Goal: Use online tool/utility: Utilize a website feature to perform a specific function

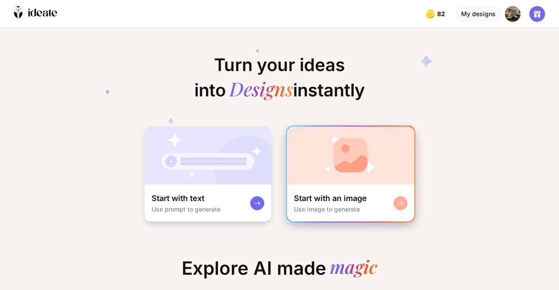
click at [319, 171] on img at bounding box center [350, 156] width 127 height 58
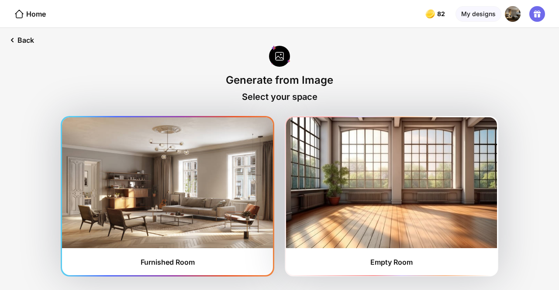
click at [197, 232] on img at bounding box center [167, 182] width 211 height 131
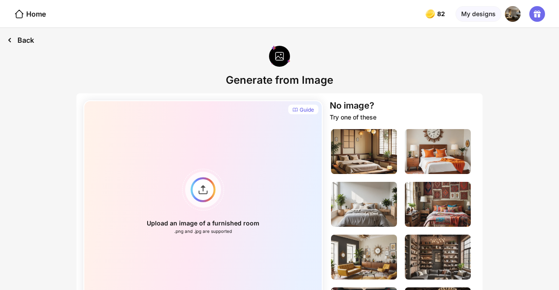
click at [17, 38] on div "Back" at bounding box center [20, 40] width 41 height 24
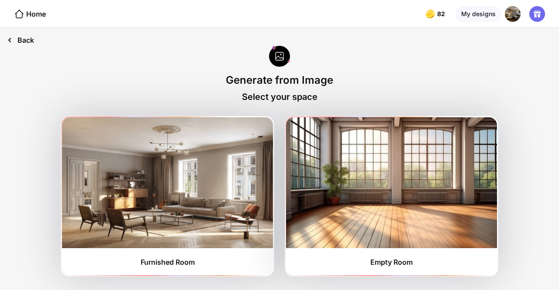
click at [17, 38] on div "Back" at bounding box center [20, 40] width 41 height 24
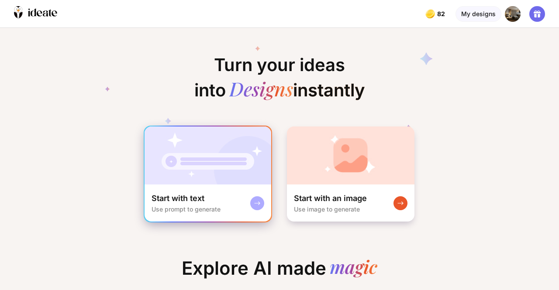
click at [152, 140] on img at bounding box center [207, 156] width 127 height 58
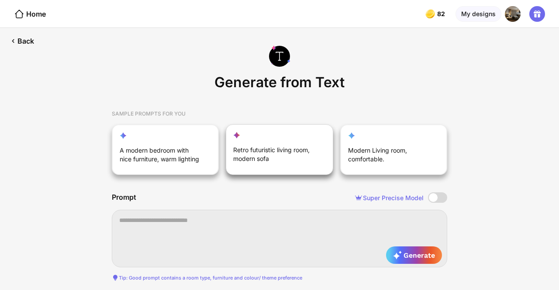
click at [255, 164] on div "Retro futuristic living room, modern sofa" at bounding box center [274, 156] width 83 height 21
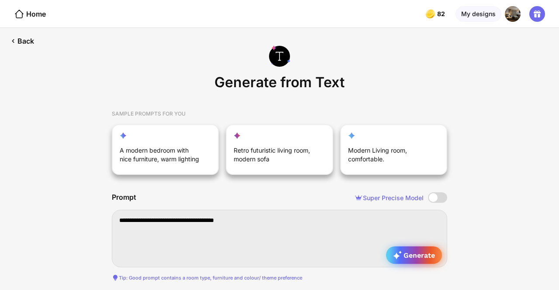
type textarea "**********"
click at [404, 257] on span "Generate" at bounding box center [414, 255] width 42 height 9
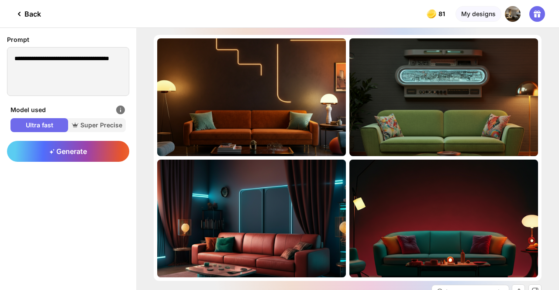
click at [17, 15] on icon at bounding box center [19, 14] width 10 height 10
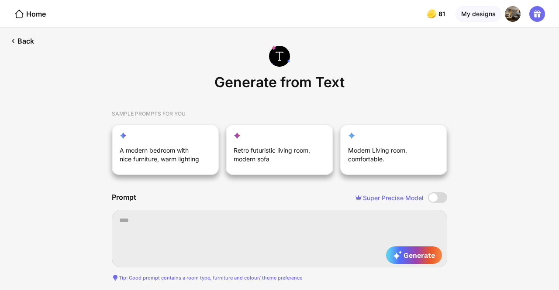
click at [17, 15] on icon at bounding box center [19, 14] width 10 height 10
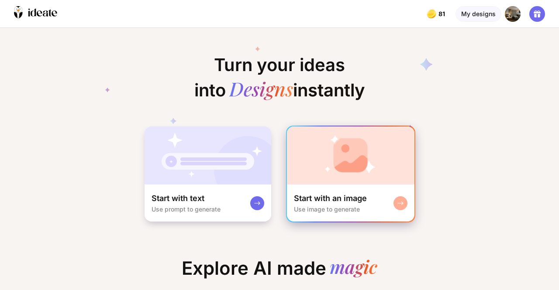
click at [382, 160] on img at bounding box center [350, 156] width 127 height 58
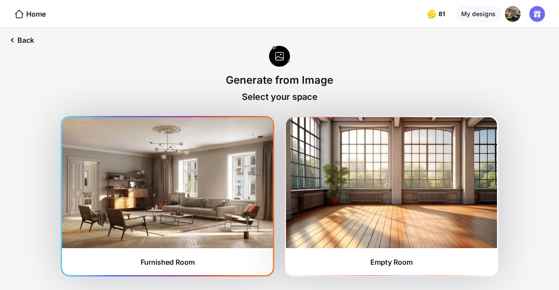
click at [176, 172] on img at bounding box center [167, 182] width 211 height 131
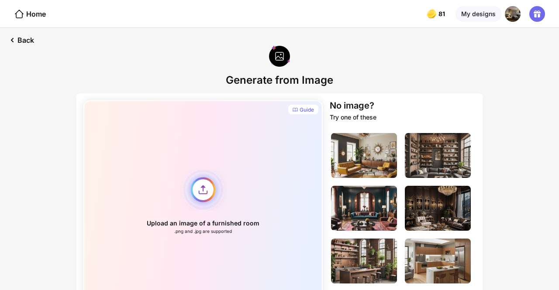
click at [200, 187] on div "Upload an image of a furnished room .png and .jpg are supported" at bounding box center [202, 201] width 239 height 203
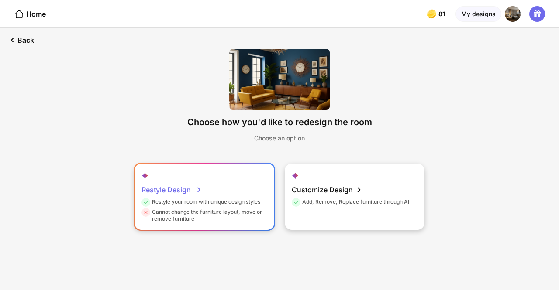
click at [245, 196] on div "Restyle Design Restyle your room with unique design styles Cannot change the fu…" at bounding box center [204, 197] width 140 height 66
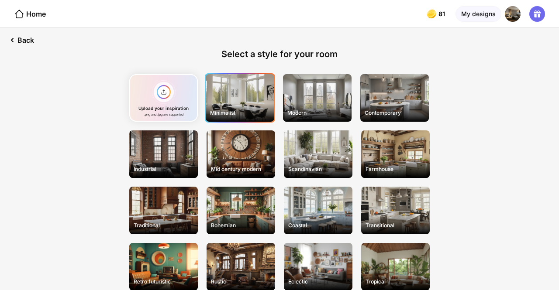
click at [230, 105] on div "Minimalist" at bounding box center [240, 98] width 69 height 48
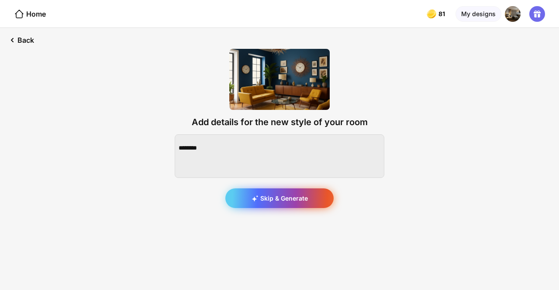
click at [301, 202] on div "Skip & Generate" at bounding box center [279, 199] width 108 height 20
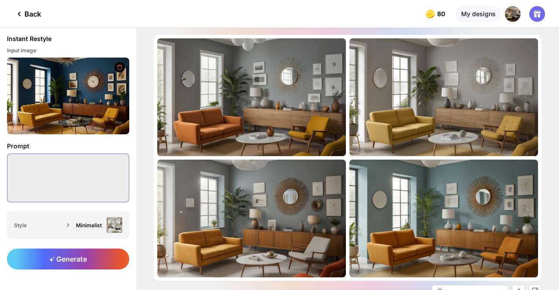
click at [88, 180] on textarea at bounding box center [68, 178] width 122 height 49
type textarea "*"
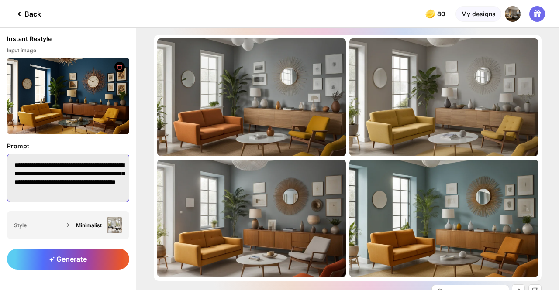
scroll to position [1, 0]
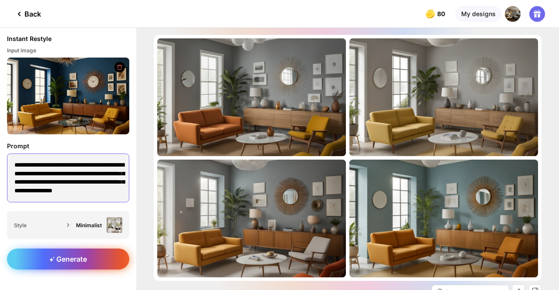
type textarea "**********"
click at [73, 255] on span "Generate" at bounding box center [68, 259] width 38 height 9
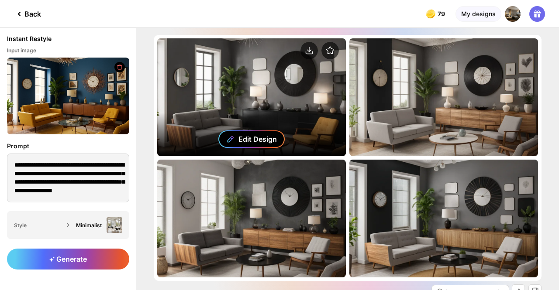
click at [252, 130] on div "Edit Design" at bounding box center [251, 138] width 66 height 17
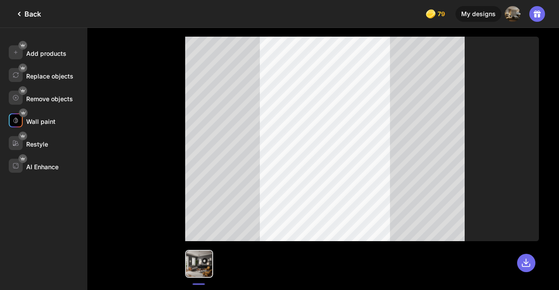
click at [27, 119] on div "Wall paint" at bounding box center [40, 121] width 29 height 7
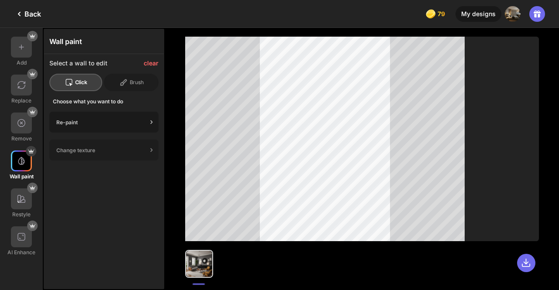
click at [97, 117] on div "Re-paint" at bounding box center [103, 122] width 109 height 21
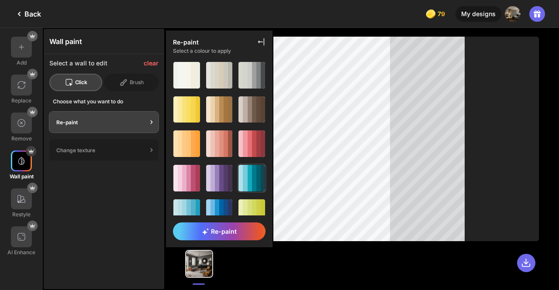
click at [238, 177] on div at bounding box center [240, 178] width 4 height 27
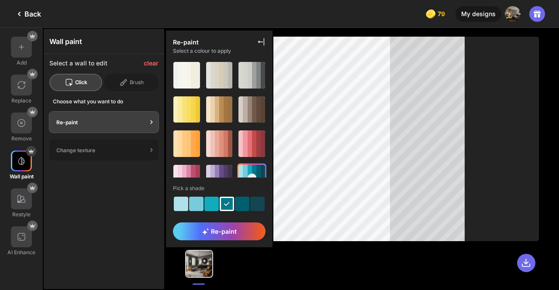
scroll to position [10, 0]
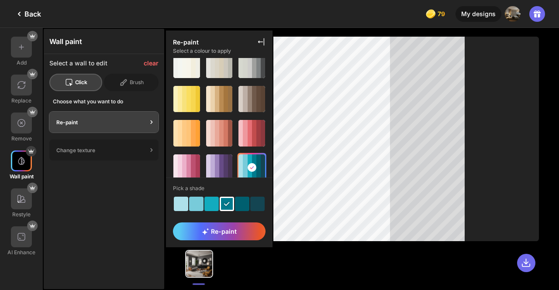
click at [204, 205] on div at bounding box center [211, 204] width 14 height 14
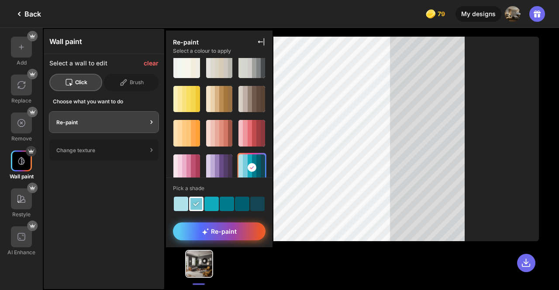
click at [230, 232] on span "Re-paint" at bounding box center [219, 231] width 35 height 7
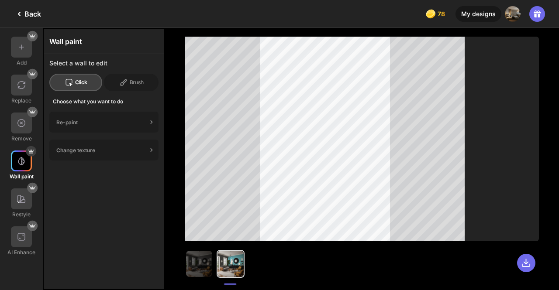
click at [36, 9] on div "Back" at bounding box center [27, 14] width 27 height 10
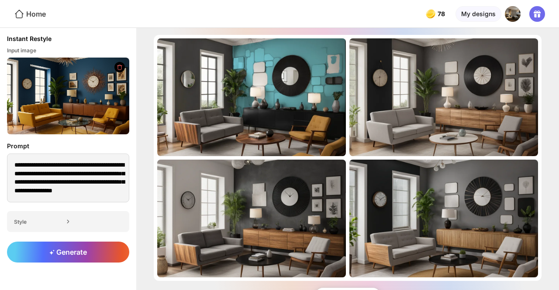
click at [32, 10] on div "Home" at bounding box center [30, 14] width 32 height 10
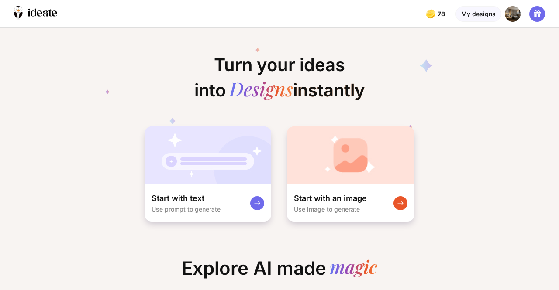
scroll to position [0, 15]
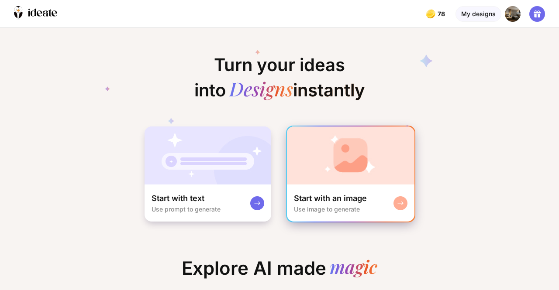
click at [368, 182] on img at bounding box center [350, 156] width 127 height 58
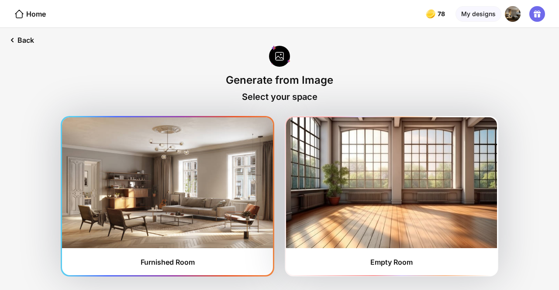
click at [166, 185] on img at bounding box center [167, 182] width 211 height 131
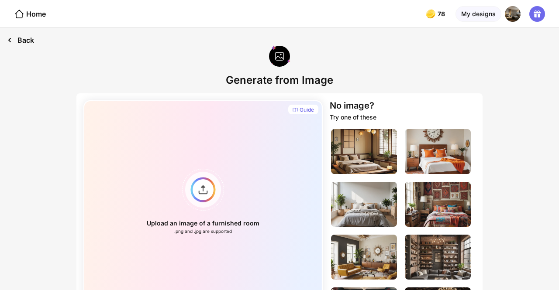
click at [32, 37] on div "Back" at bounding box center [20, 40] width 41 height 24
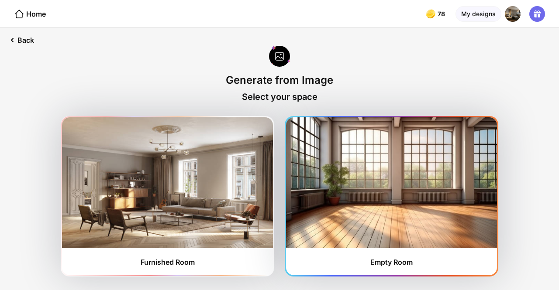
click at [325, 191] on img at bounding box center [391, 182] width 211 height 131
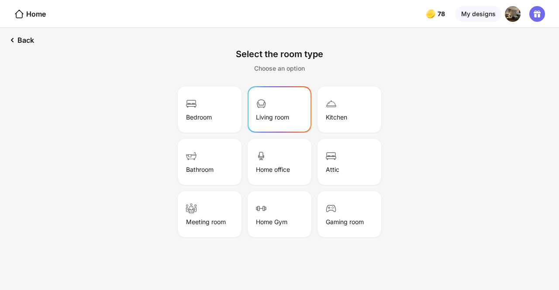
click at [273, 110] on div "Living room" at bounding box center [279, 110] width 61 height 44
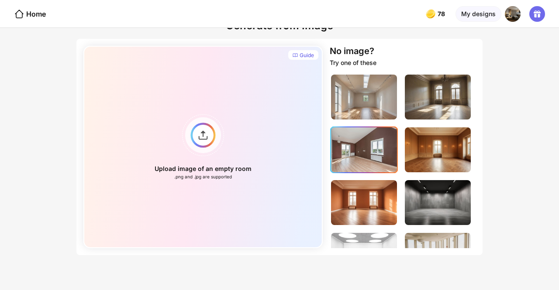
click at [359, 151] on img at bounding box center [364, 149] width 66 height 45
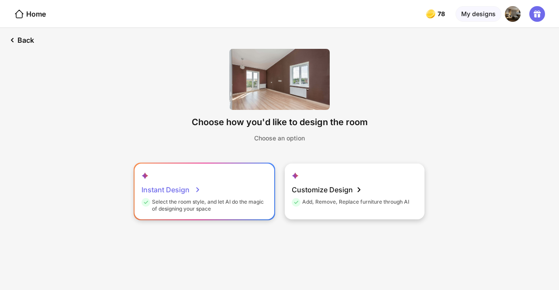
click at [239, 199] on div "Select the room style, and let AI do the magic of designing your space" at bounding box center [203, 206] width 124 height 14
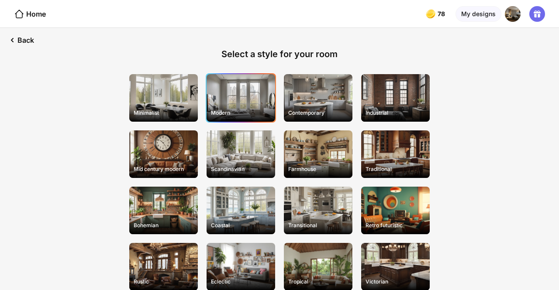
click at [244, 101] on div "Modern" at bounding box center [240, 98] width 69 height 48
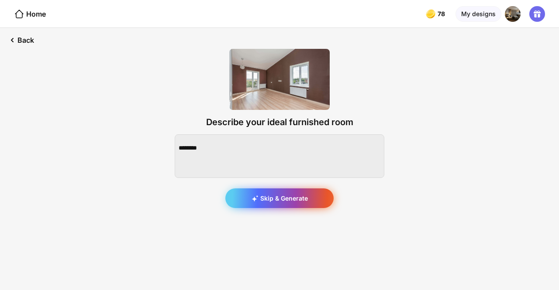
click at [288, 203] on div "Skip & Generate" at bounding box center [279, 199] width 108 height 20
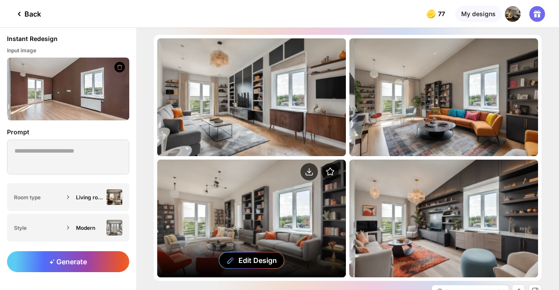
scroll to position [56, 0]
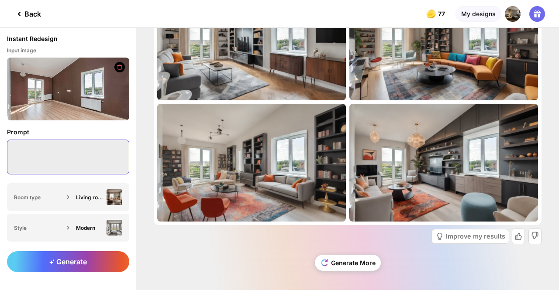
click at [103, 158] on textarea at bounding box center [68, 157] width 122 height 35
type textarea "**********"
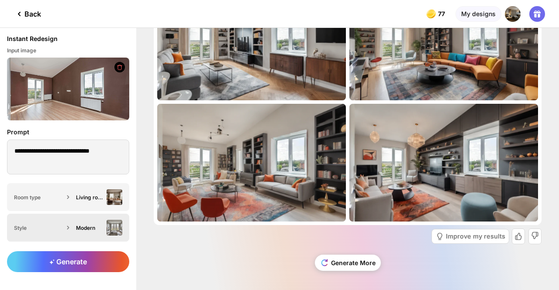
click at [79, 226] on div "Modern" at bounding box center [89, 228] width 27 height 7
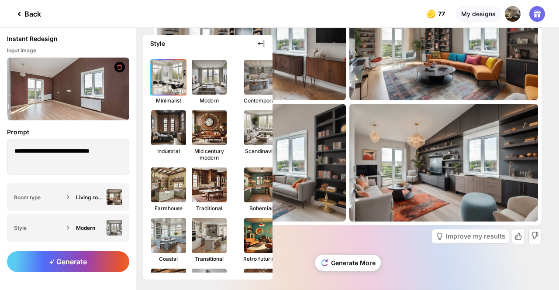
click at [157, 92] on img at bounding box center [168, 77] width 38 height 38
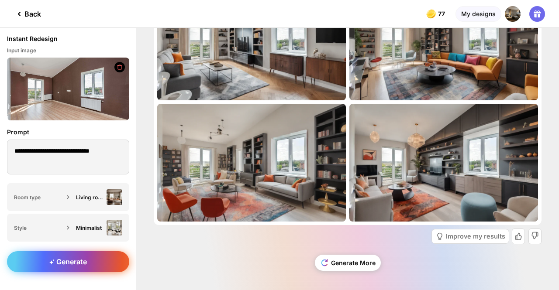
click at [78, 260] on span "Generate" at bounding box center [68, 261] width 38 height 9
